Goal: Task Accomplishment & Management: Complete application form

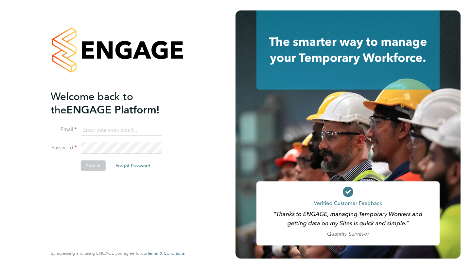
type input "tom.bacon@brightonandhovealbion.com"
click at [99, 167] on button "Sign In" at bounding box center [93, 165] width 25 height 10
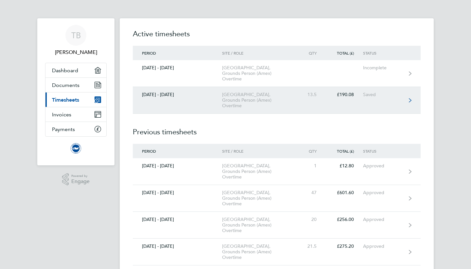
click at [308, 101] on link "[DATE] - [DATE] [GEOGRAPHIC_DATA], Grounds Person (Amex) Overtime 13.5 £190.08 …" at bounding box center [277, 100] width 288 height 27
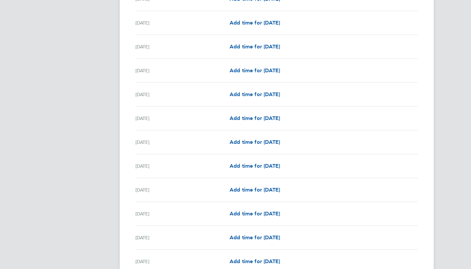
scroll to position [455, 0]
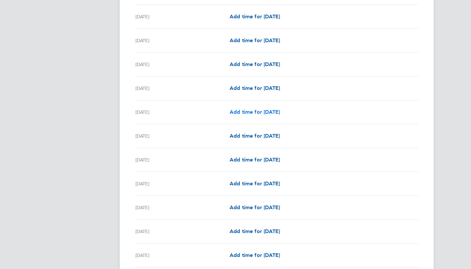
click at [280, 112] on span "Add time for [DATE]" at bounding box center [254, 112] width 50 height 6
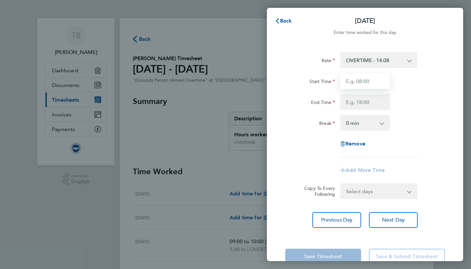
click at [365, 79] on input "Start Time" at bounding box center [365, 81] width 50 height 16
type input "06:00"
click at [362, 102] on input "End Time" at bounding box center [365, 102] width 50 height 16
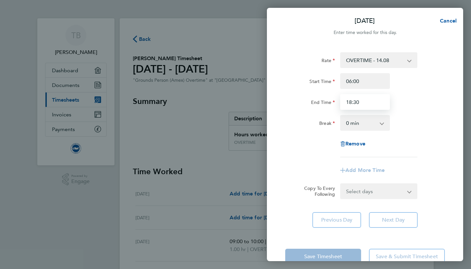
type input "18:30"
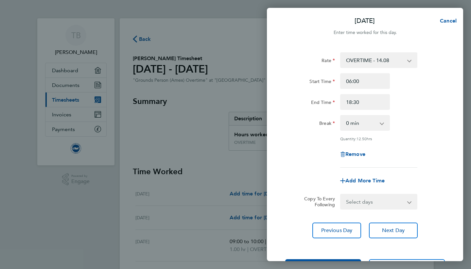
click at [432, 169] on app-timesheet-line-form-group "Rate OVERTIME - 14.08 Start Time 06:00 End Time 18:30 Break 0 min 15 min 30 min…" at bounding box center [364, 120] width 159 height 136
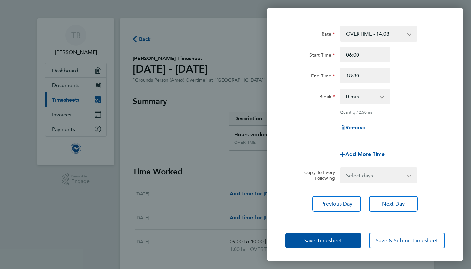
scroll to position [26, 0]
click at [324, 238] on span "Save Timesheet" at bounding box center [323, 241] width 38 height 7
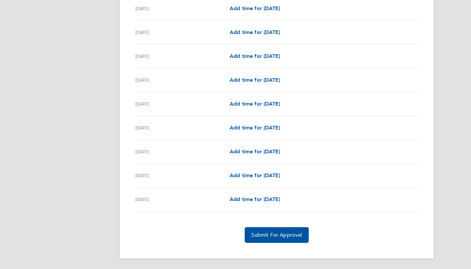
scroll to position [733, 0]
click at [278, 200] on span "Add time for [DATE]" at bounding box center [254, 199] width 50 height 6
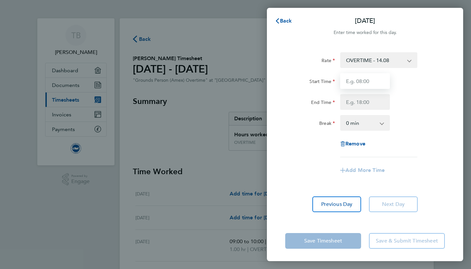
click at [377, 83] on input "Start Time" at bounding box center [365, 81] width 50 height 16
type input "05:00"
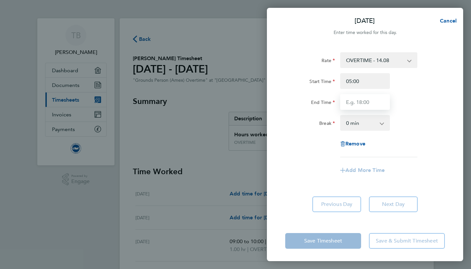
click at [377, 97] on input "End Time" at bounding box center [365, 102] width 50 height 16
type input "20:30"
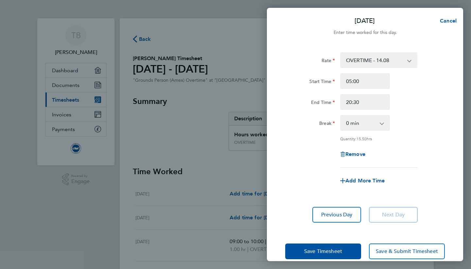
click at [439, 88] on div "Start Time 05:00" at bounding box center [364, 81] width 165 height 16
click at [337, 247] on button "Save Timesheet" at bounding box center [323, 251] width 76 height 16
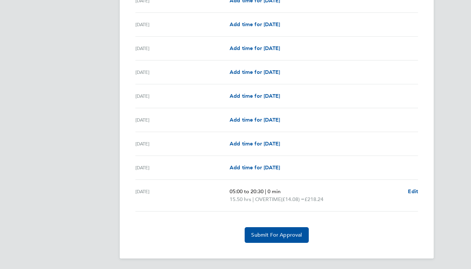
scroll to position [741, 0]
click at [299, 231] on button "Submit For Approval" at bounding box center [276, 235] width 64 height 16
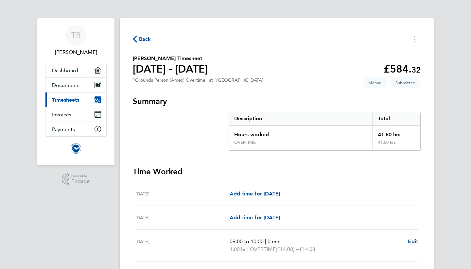
scroll to position [0, 0]
